Goal: Information Seeking & Learning: Learn about a topic

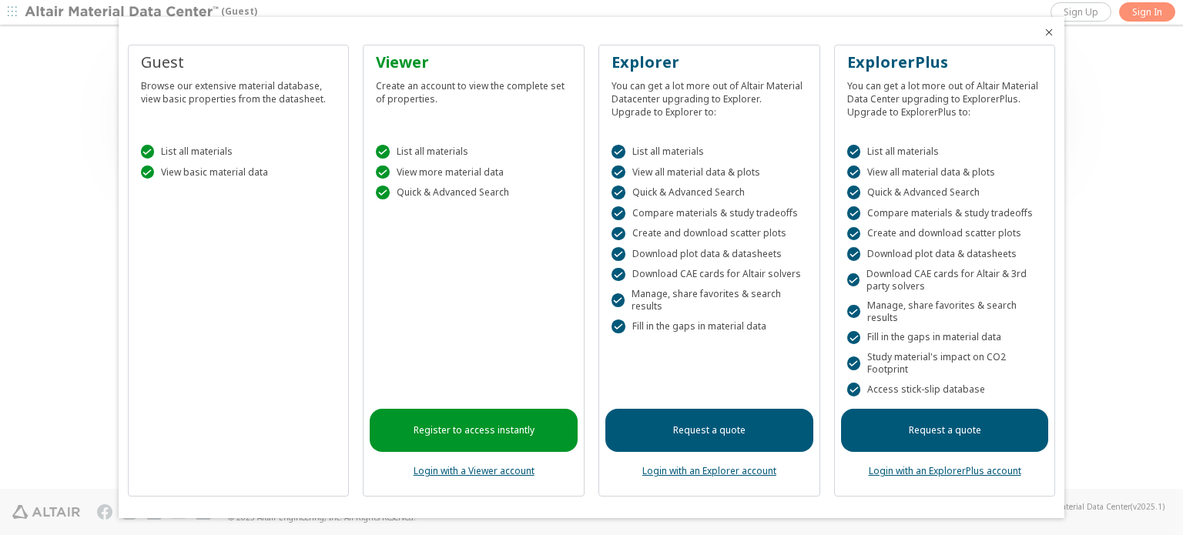
click at [1045, 33] on icon "Close" at bounding box center [1049, 32] width 12 height 12
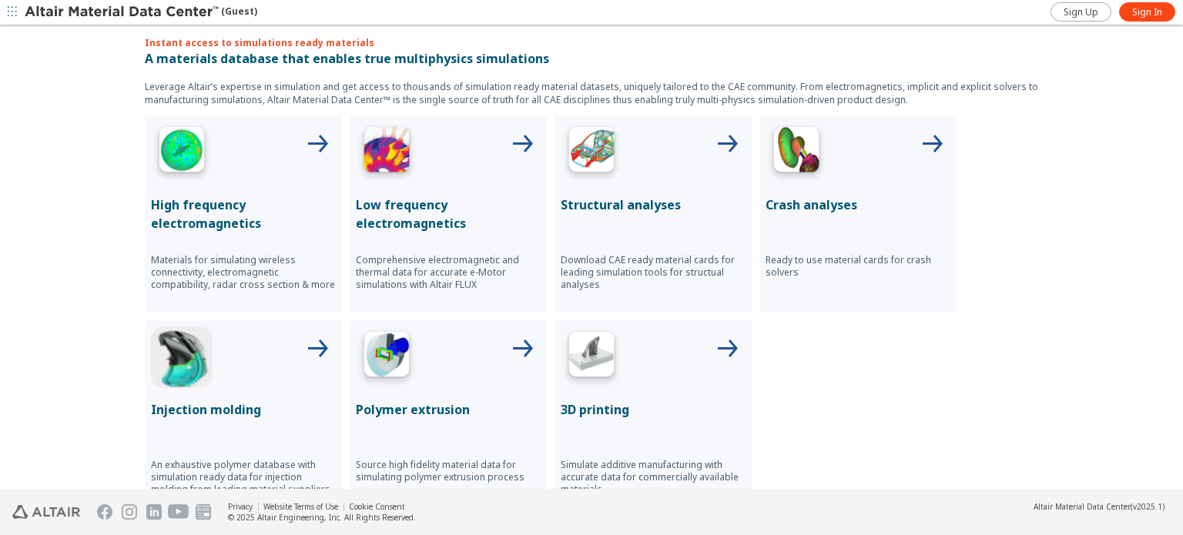
scroll to position [539, 0]
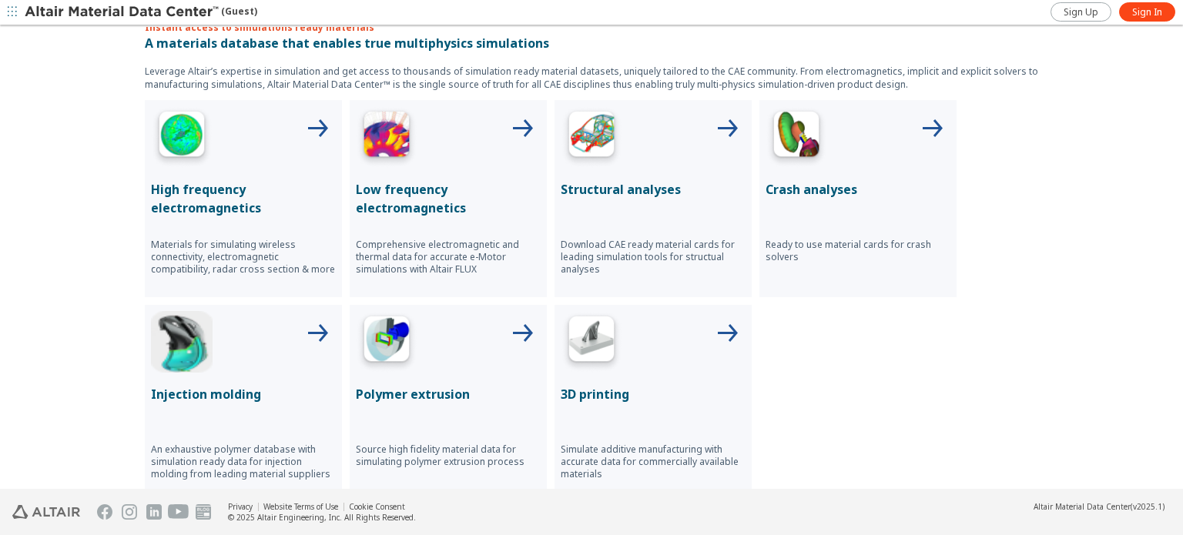
click at [179, 191] on p "High frequency electromagnetics" at bounding box center [243, 198] width 185 height 37
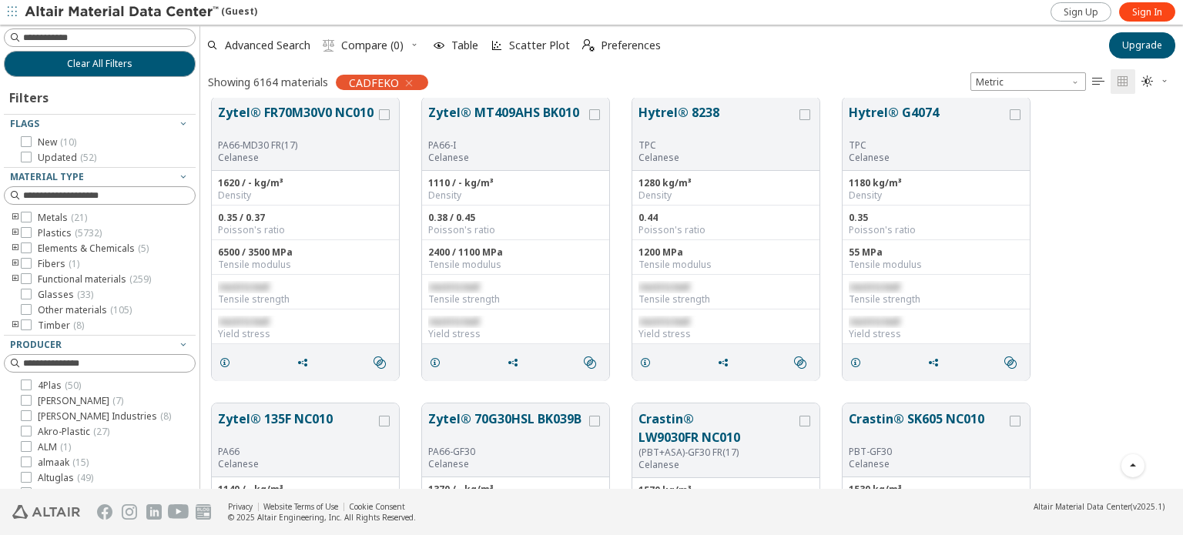
scroll to position [3081, 0]
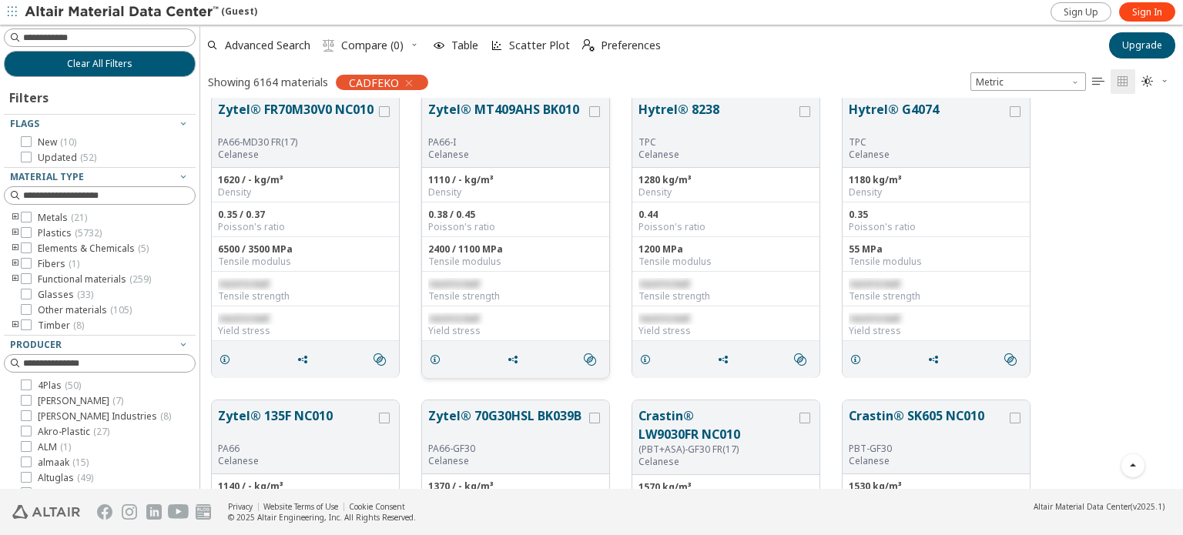
click at [529, 269] on div "2400 / 1100 MPa Tensile modulus" at bounding box center [515, 254] width 187 height 35
click at [506, 105] on button "Zytel® MT409AHS BK010" at bounding box center [507, 118] width 158 height 36
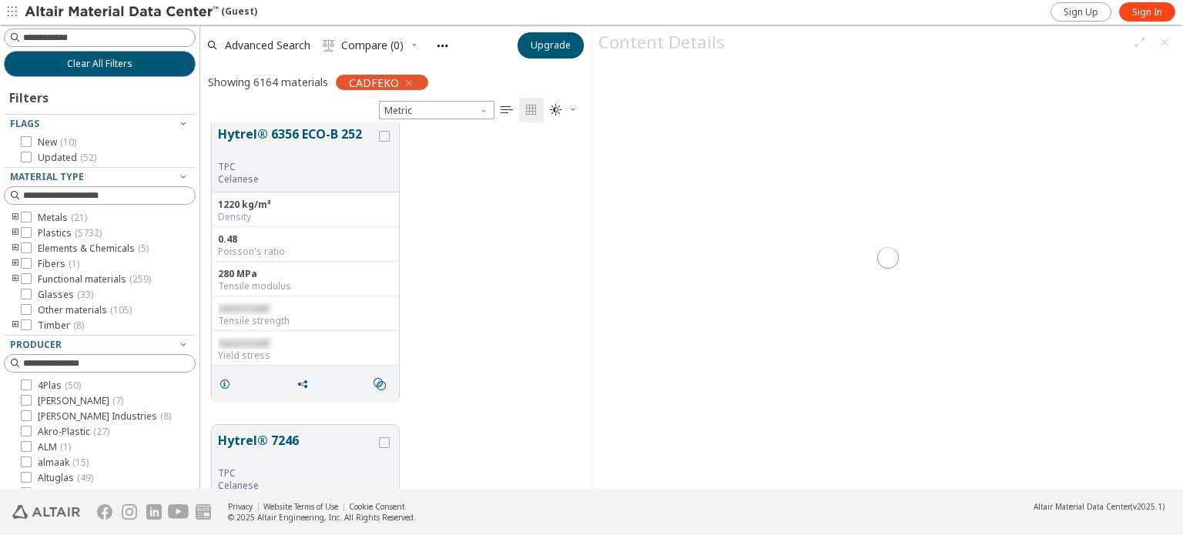
scroll to position [356, 379]
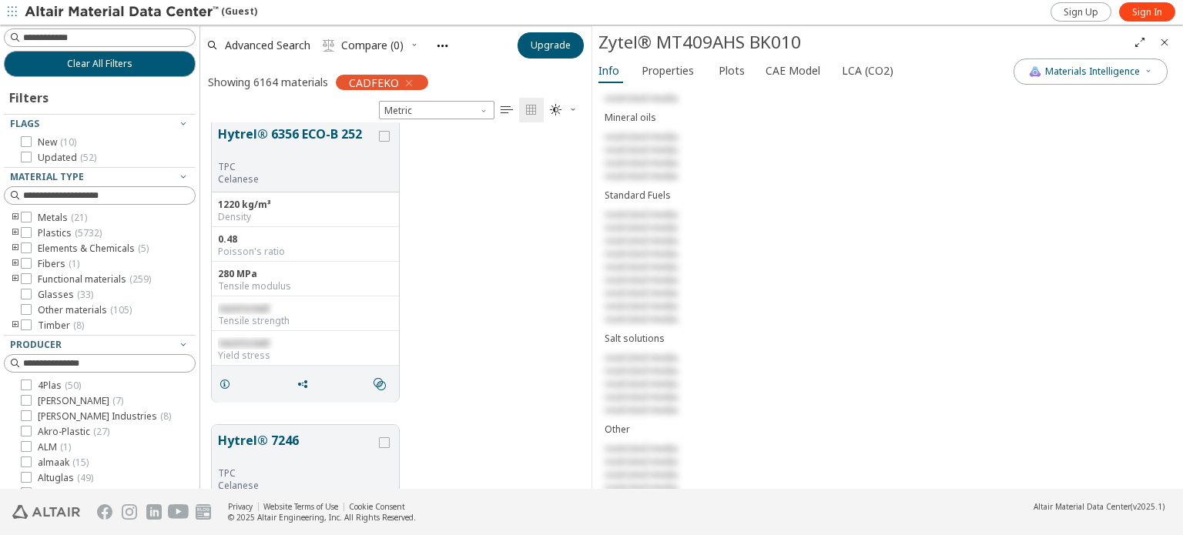
scroll to position [1294, 0]
click at [61, 297] on span "Glasses ( 33 )" at bounding box center [65, 295] width 55 height 12
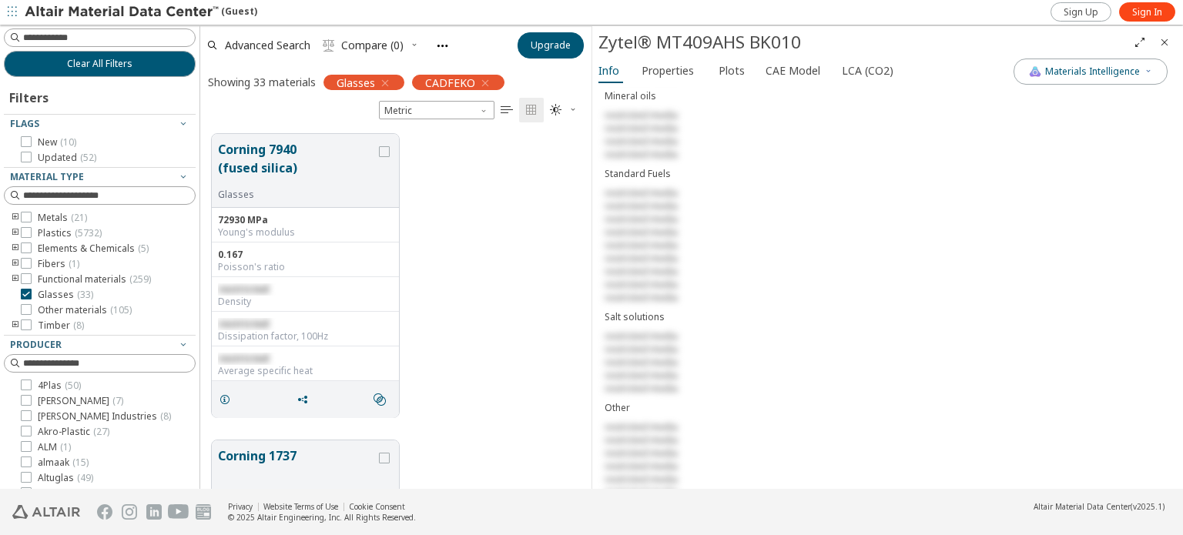
click at [390, 83] on icon "button" at bounding box center [385, 83] width 12 height 12
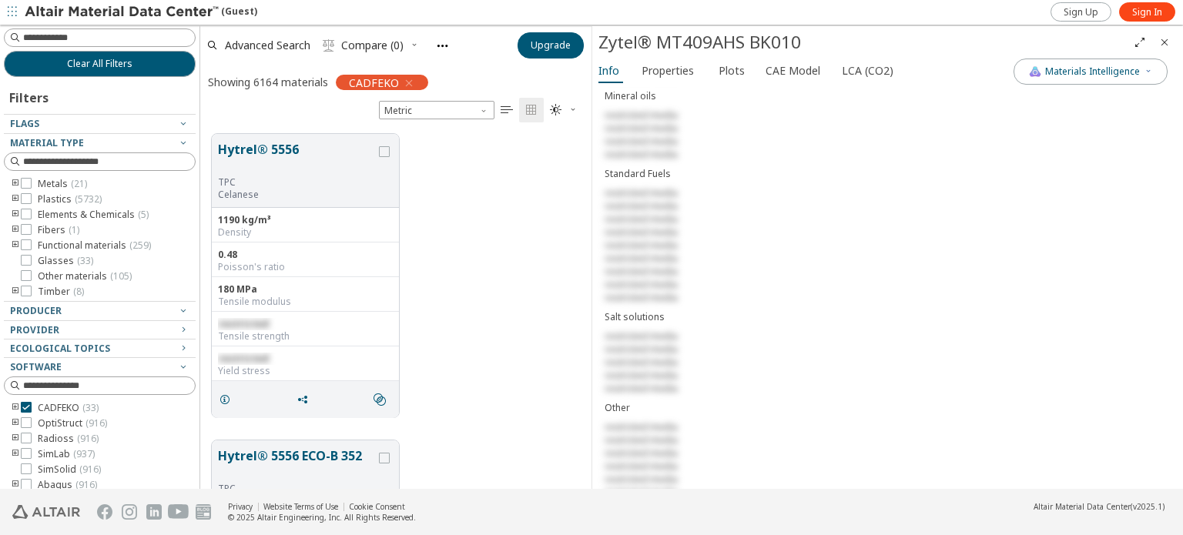
scroll to position [356, 379]
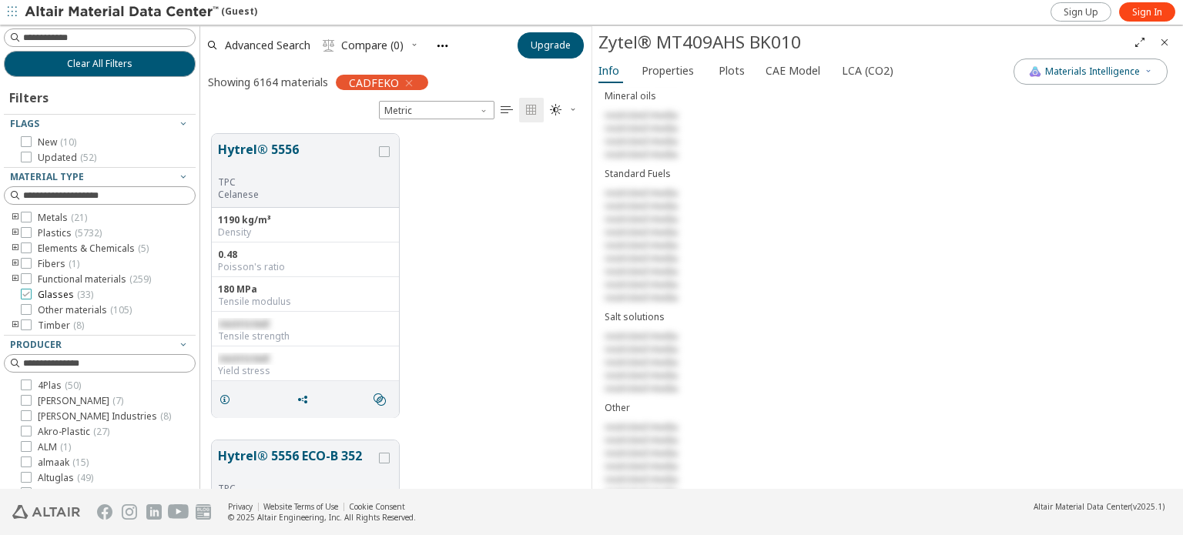
click at [59, 293] on span "Glasses ( 33 )" at bounding box center [65, 295] width 55 height 12
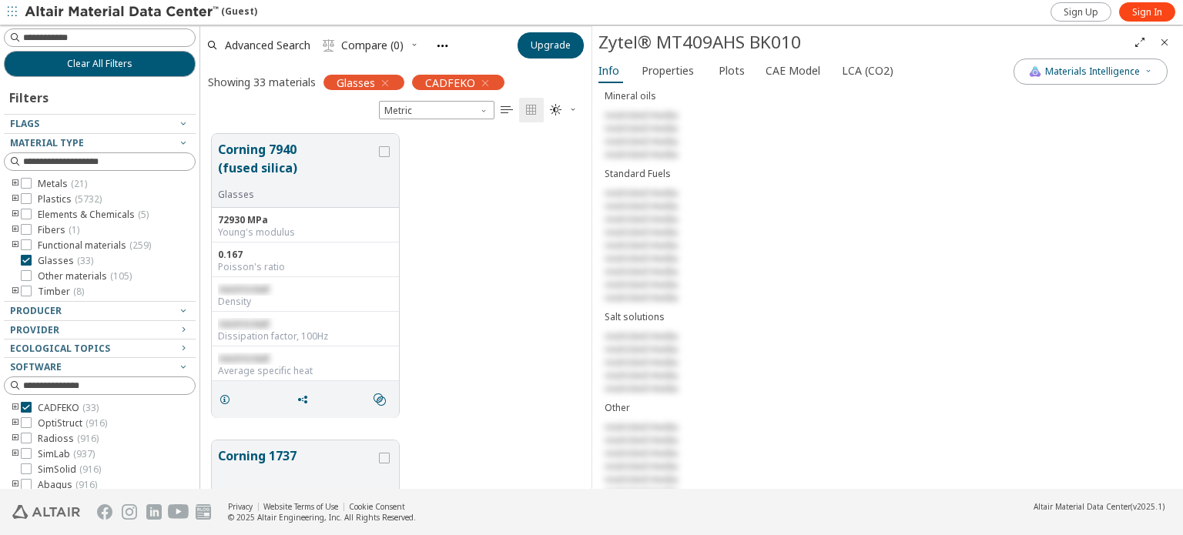
click at [481, 81] on icon "button" at bounding box center [485, 83] width 12 height 12
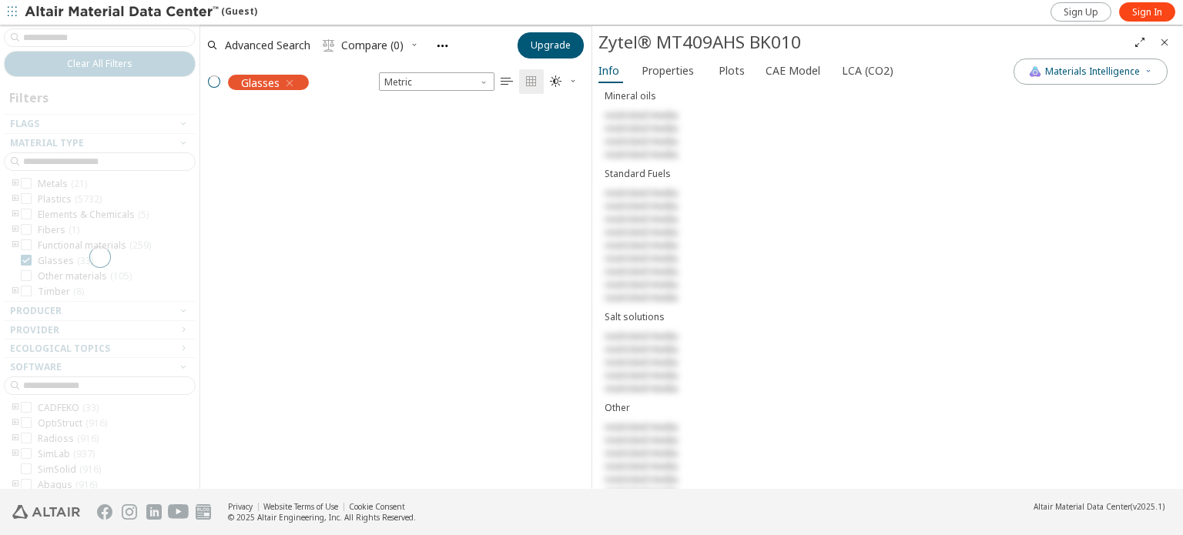
click at [1165, 38] on icon "Close" at bounding box center [1165, 42] width 12 height 12
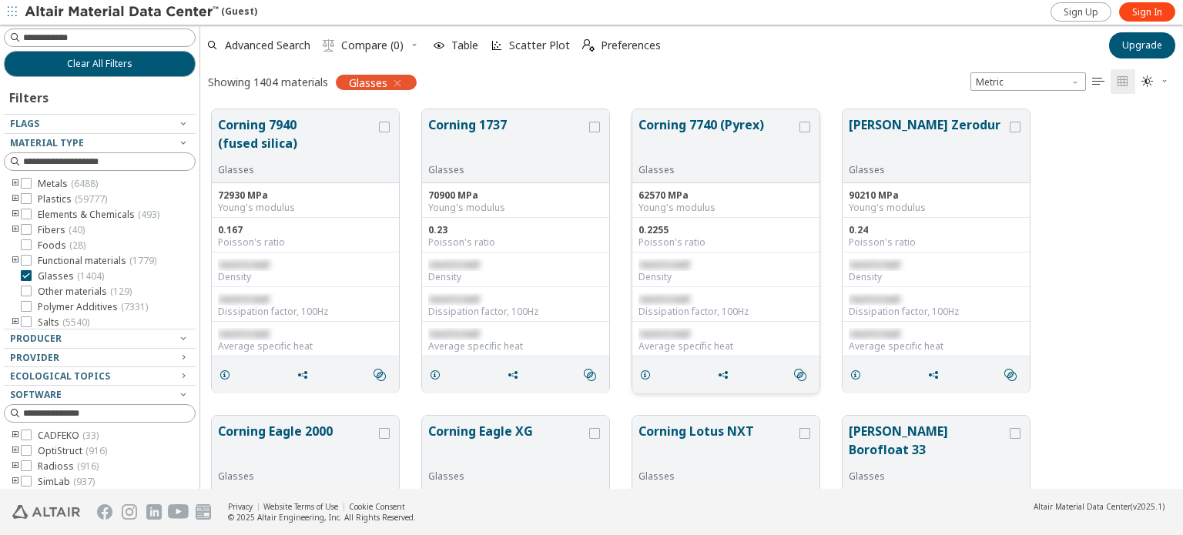
click at [699, 124] on button "Corning 7740 (Pyrex)" at bounding box center [718, 140] width 158 height 49
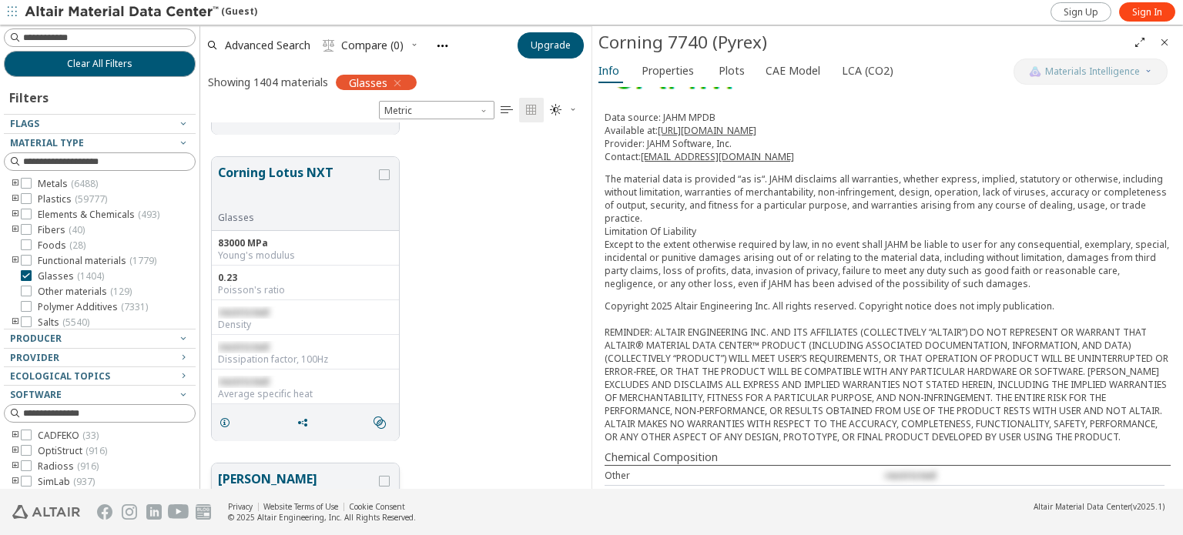
scroll to position [1790, 0]
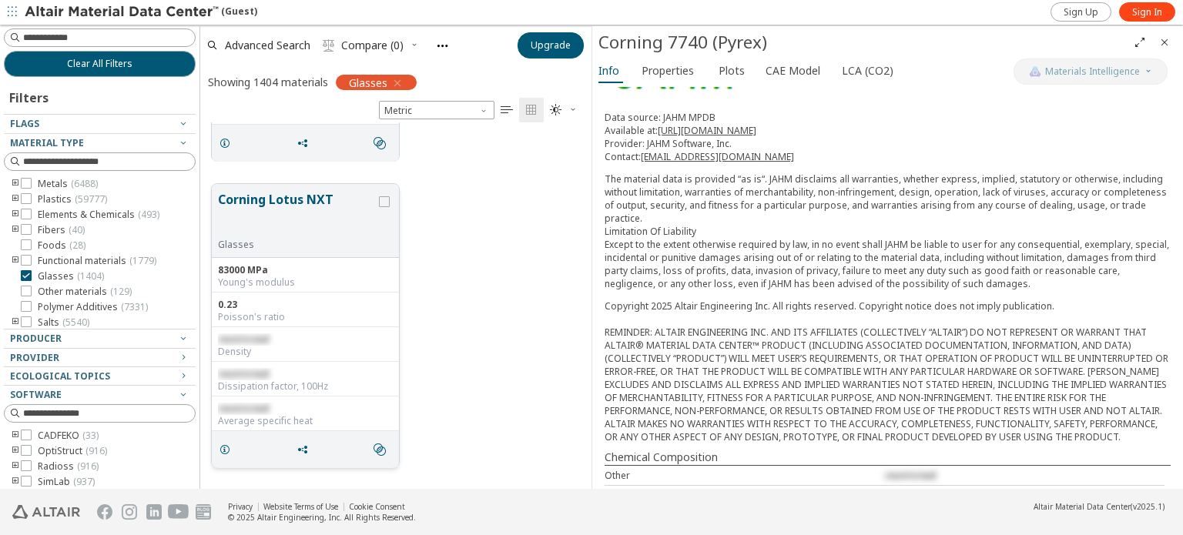
click at [283, 199] on button "Corning Lotus NXT" at bounding box center [297, 214] width 158 height 49
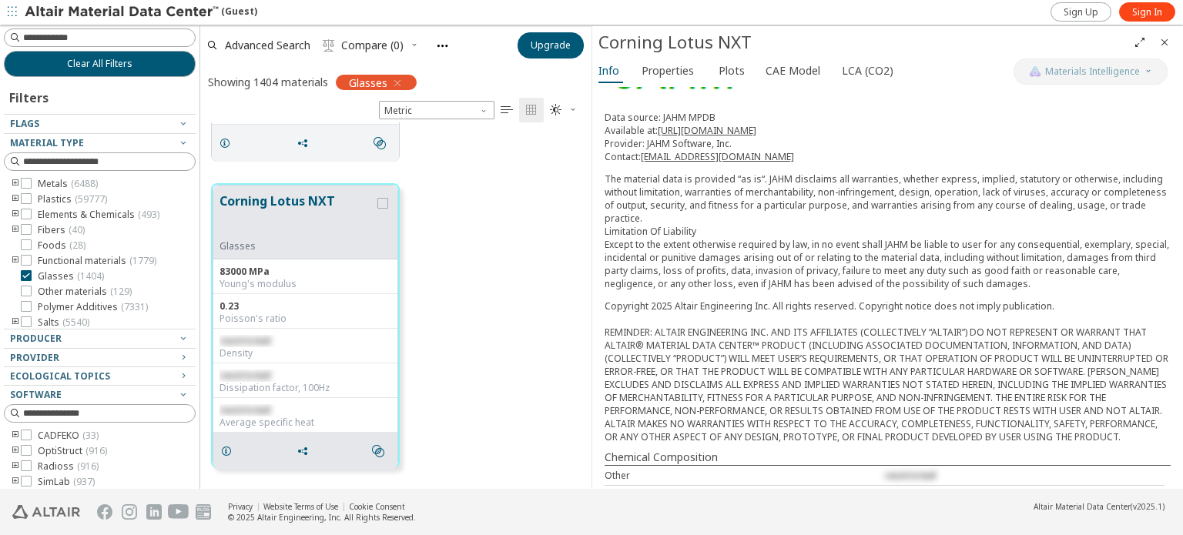
click at [738, 126] on link "https://www.jahm.com" at bounding box center [707, 130] width 99 height 13
